Goal: Task Accomplishment & Management: Manage account settings

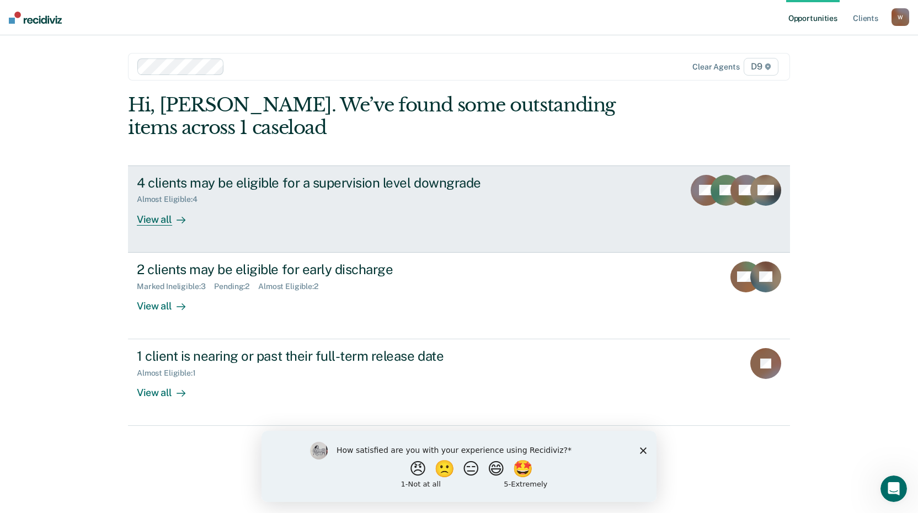
click at [163, 220] on div "View all" at bounding box center [168, 215] width 62 height 22
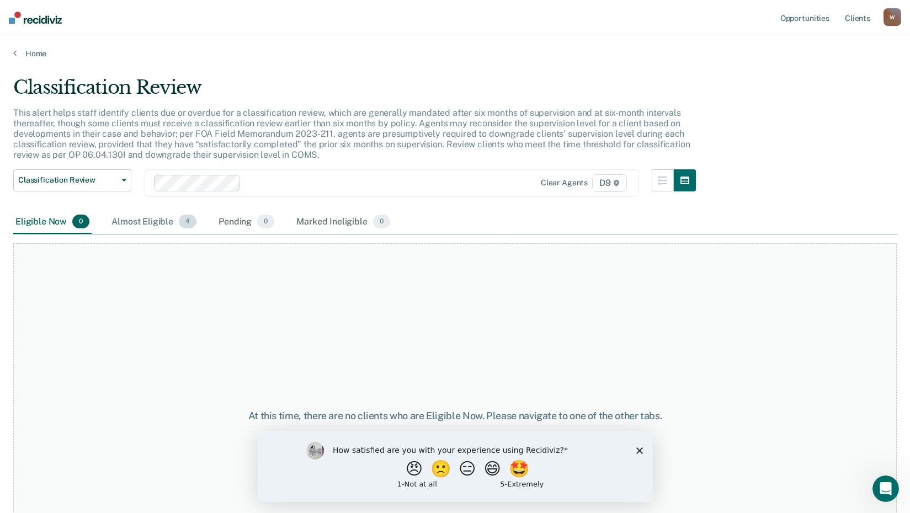
click at [145, 215] on div "Almost Eligible 4" at bounding box center [153, 222] width 89 height 24
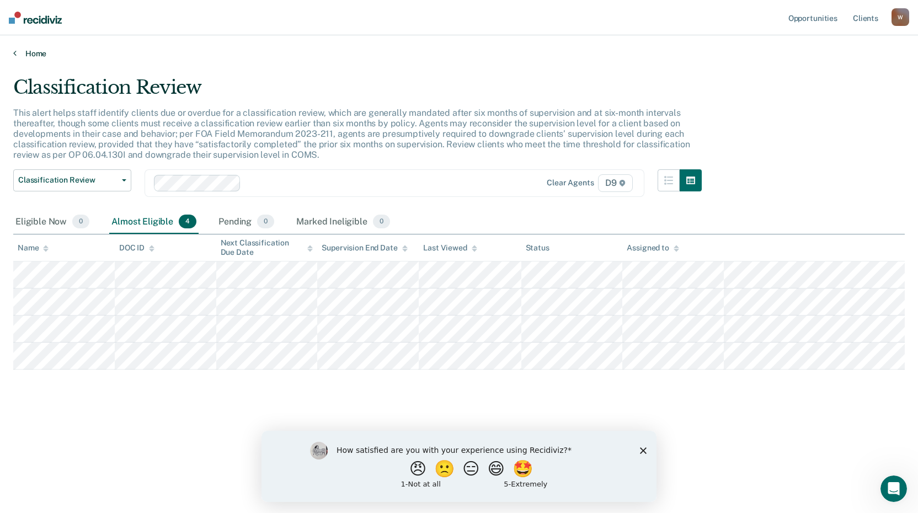
click at [14, 54] on icon at bounding box center [14, 53] width 3 height 9
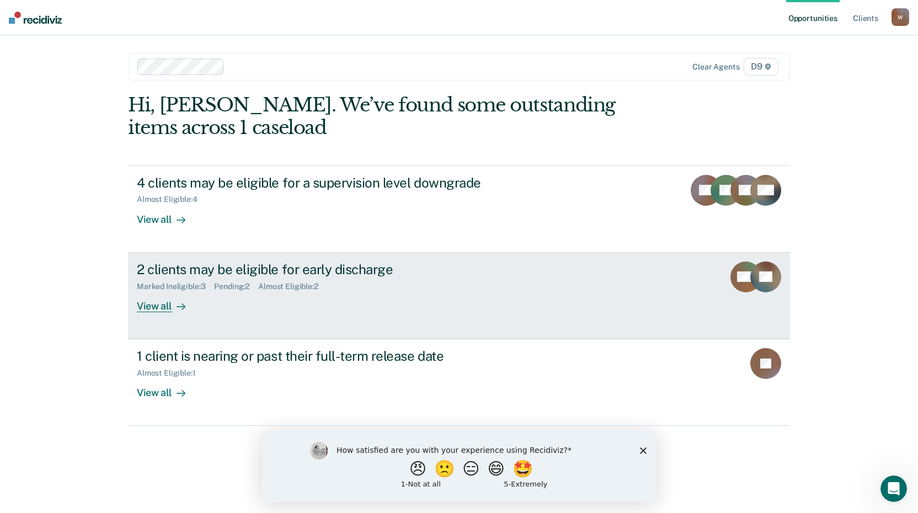
click at [156, 306] on div "View all" at bounding box center [168, 302] width 62 height 22
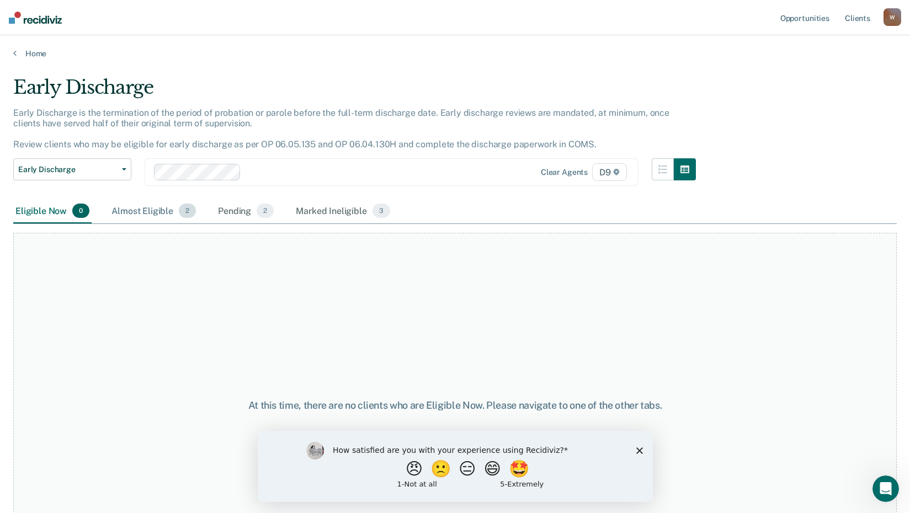
click at [140, 211] on div "Almost Eligible 2" at bounding box center [153, 211] width 89 height 24
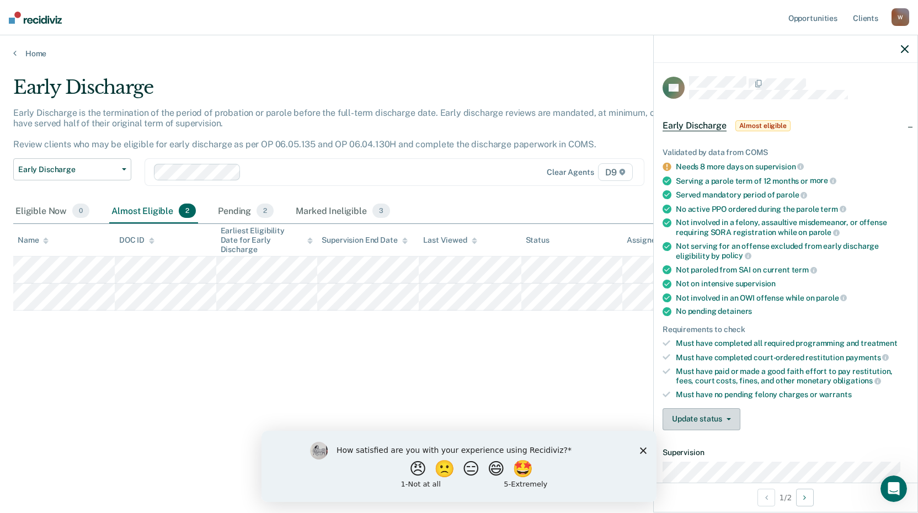
click at [731, 420] on button "Update status" at bounding box center [702, 419] width 78 height 22
click at [721, 463] on button "Mark Ineligible" at bounding box center [716, 464] width 107 height 18
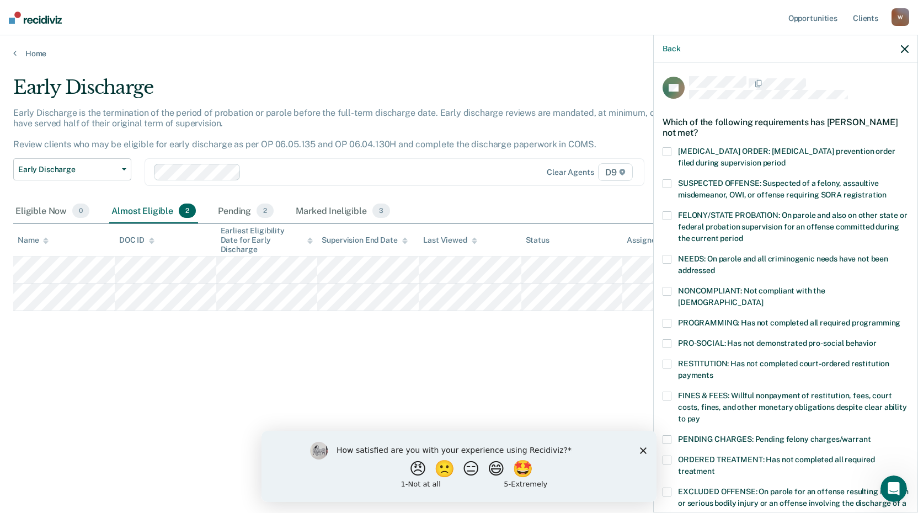
click at [669, 360] on span at bounding box center [667, 364] width 9 height 9
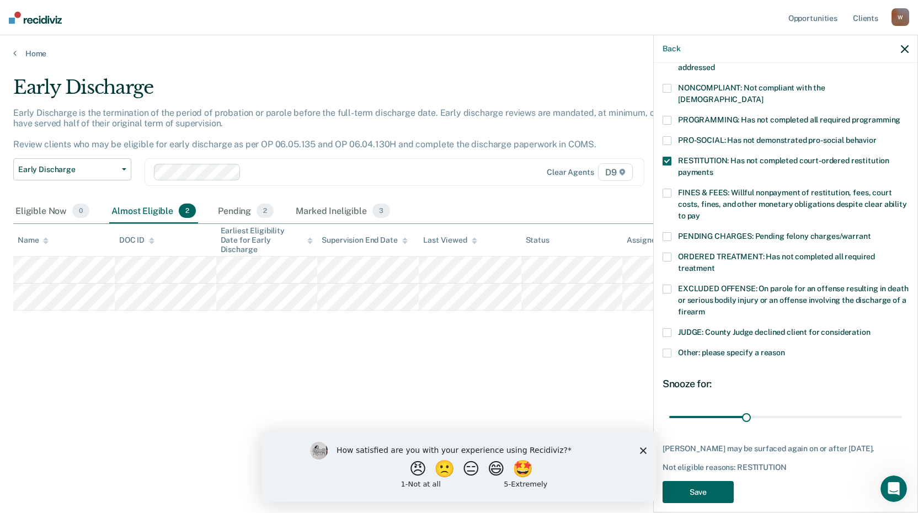
click at [706, 482] on button "Save" at bounding box center [698, 492] width 71 height 23
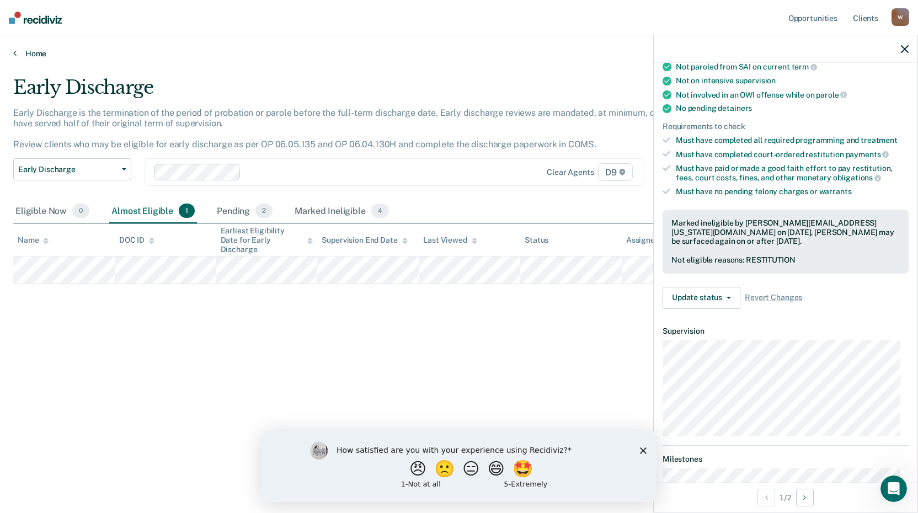
click at [40, 54] on link "Home" at bounding box center [459, 54] width 892 height 10
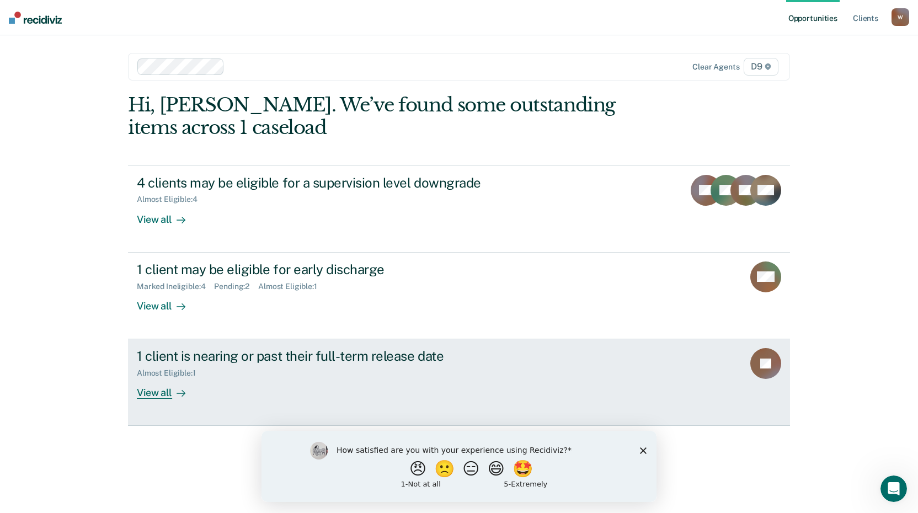
click at [163, 395] on div "View all" at bounding box center [168, 389] width 62 height 22
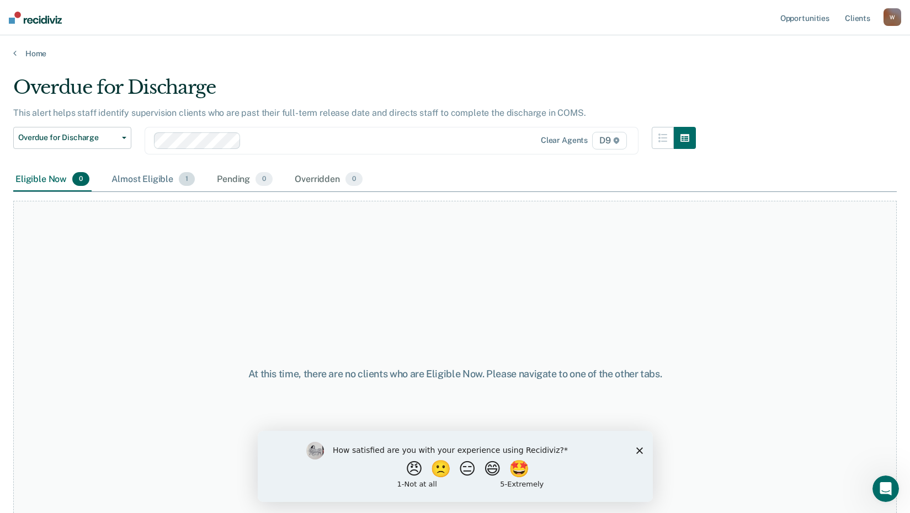
click at [149, 179] on div "Almost Eligible 1" at bounding box center [153, 180] width 88 height 24
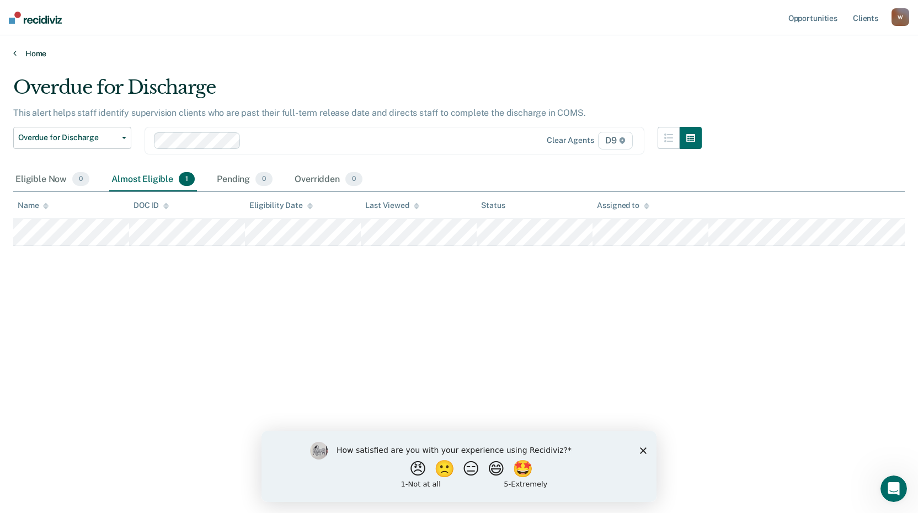
click at [39, 50] on link "Home" at bounding box center [459, 54] width 892 height 10
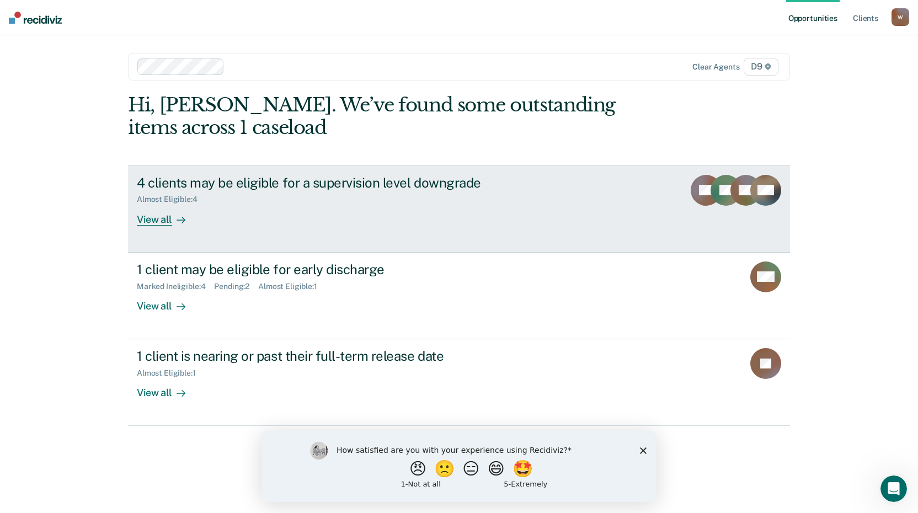
click at [151, 220] on div "View all" at bounding box center [168, 215] width 62 height 22
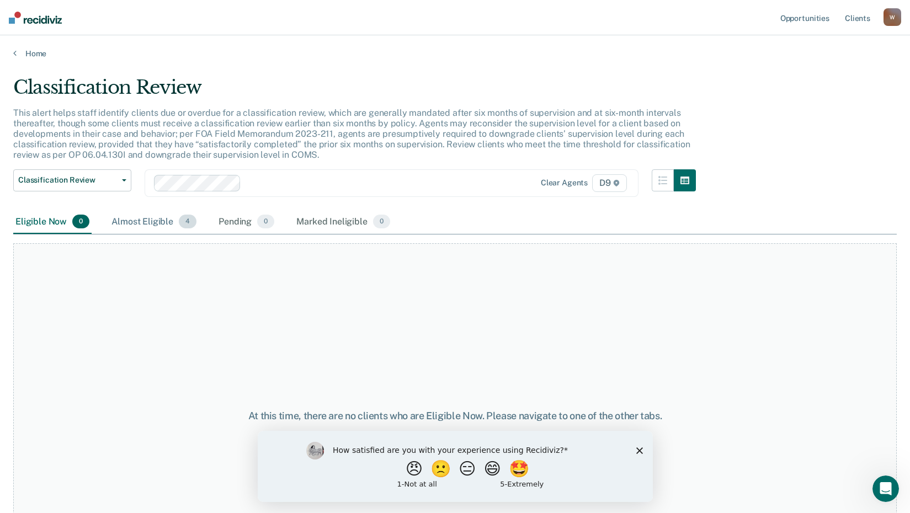
click at [152, 223] on div "Almost Eligible 4" at bounding box center [153, 222] width 89 height 24
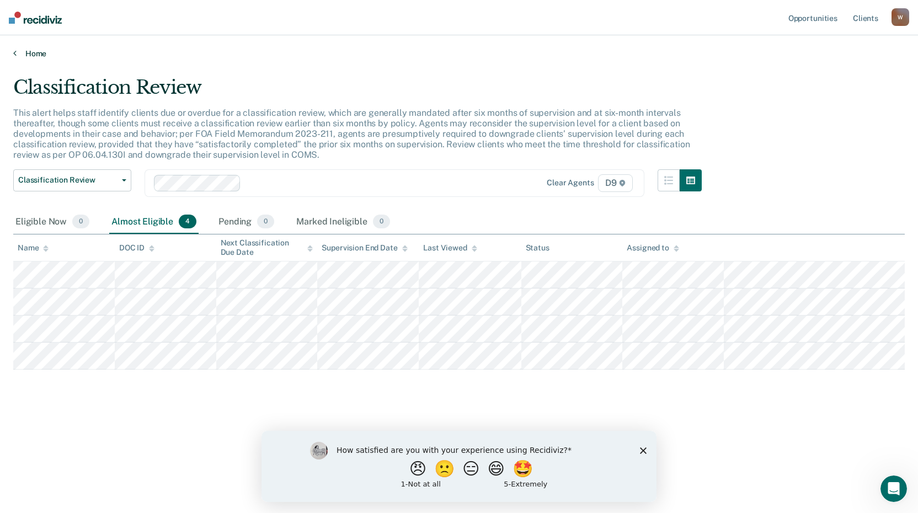
click at [39, 51] on link "Home" at bounding box center [459, 54] width 892 height 10
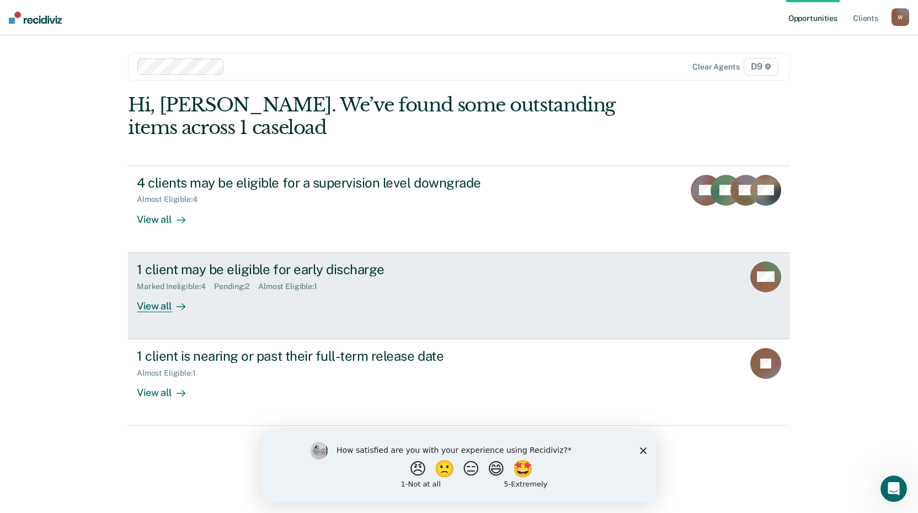
click at [162, 305] on div "View all" at bounding box center [168, 302] width 62 height 22
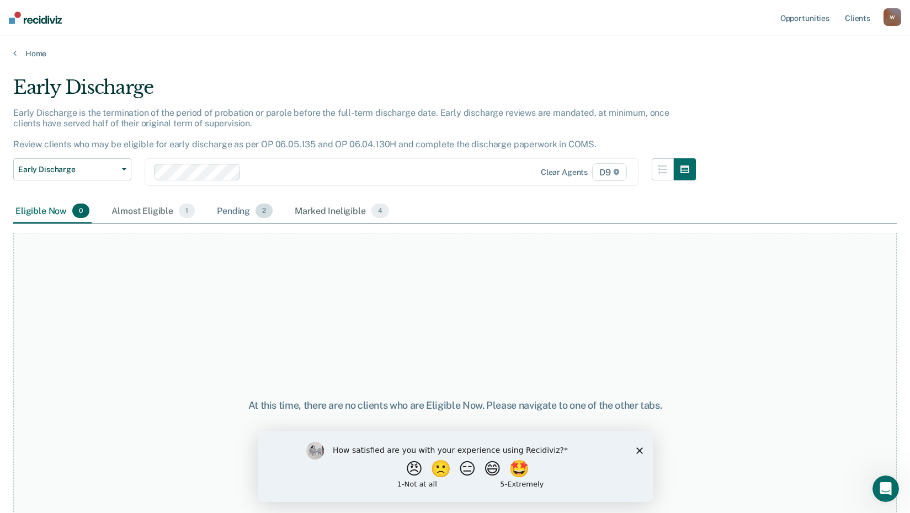
click at [247, 209] on div "Pending 2" at bounding box center [245, 211] width 60 height 24
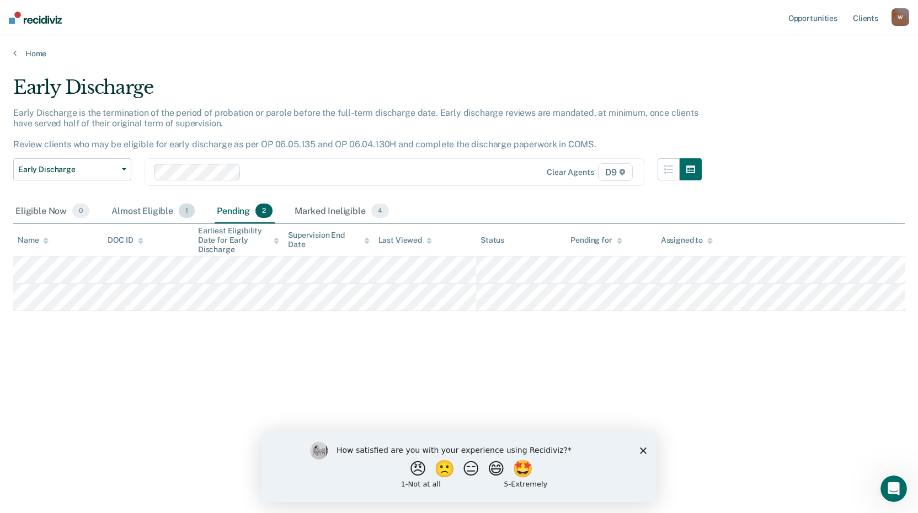
click at [137, 208] on div "Almost Eligible 1" at bounding box center [153, 211] width 88 height 24
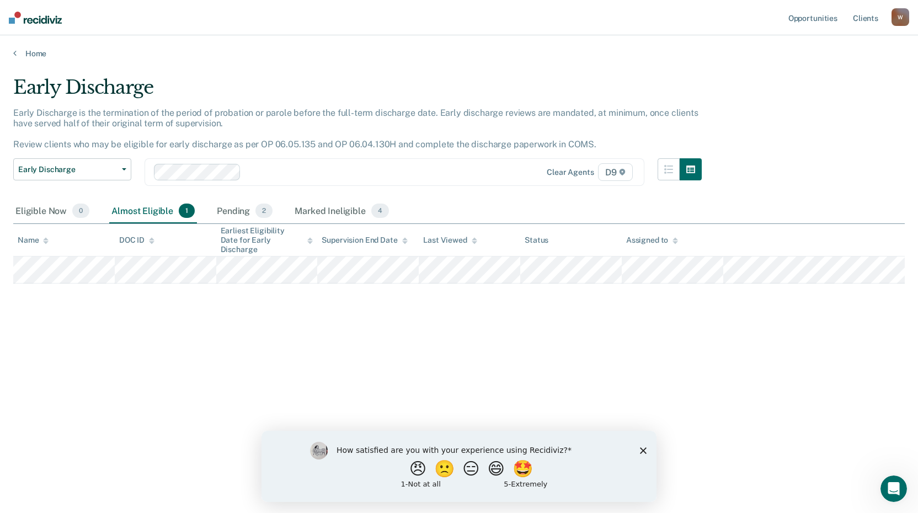
click at [37, 47] on div "Home" at bounding box center [459, 46] width 918 height 23
click at [35, 52] on link "Home" at bounding box center [459, 54] width 892 height 10
